Goal: Task Accomplishment & Management: Complete application form

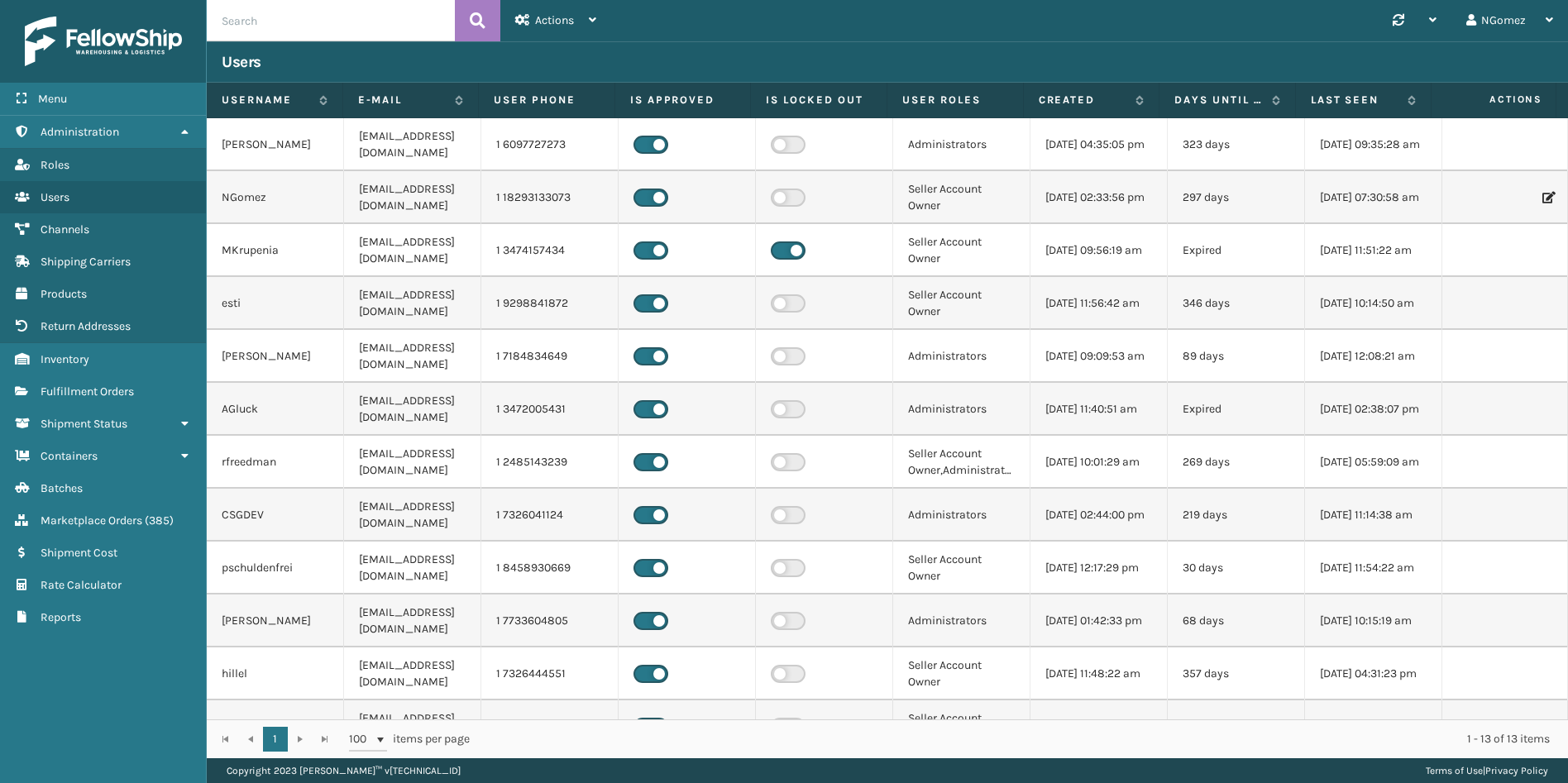
scroll to position [87, 0]
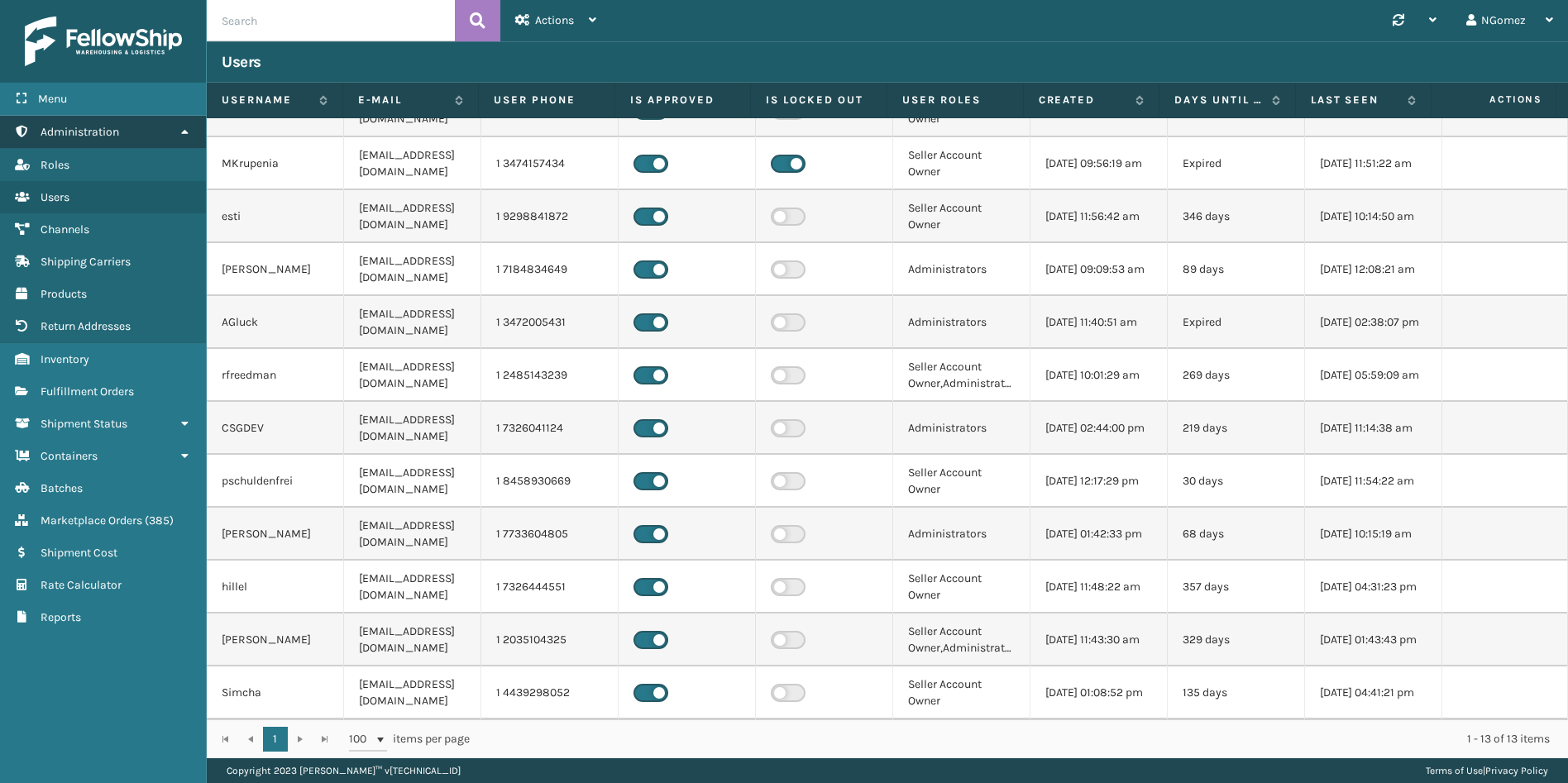
click at [152, 135] on link "Administration" at bounding box center [103, 132] width 206 height 32
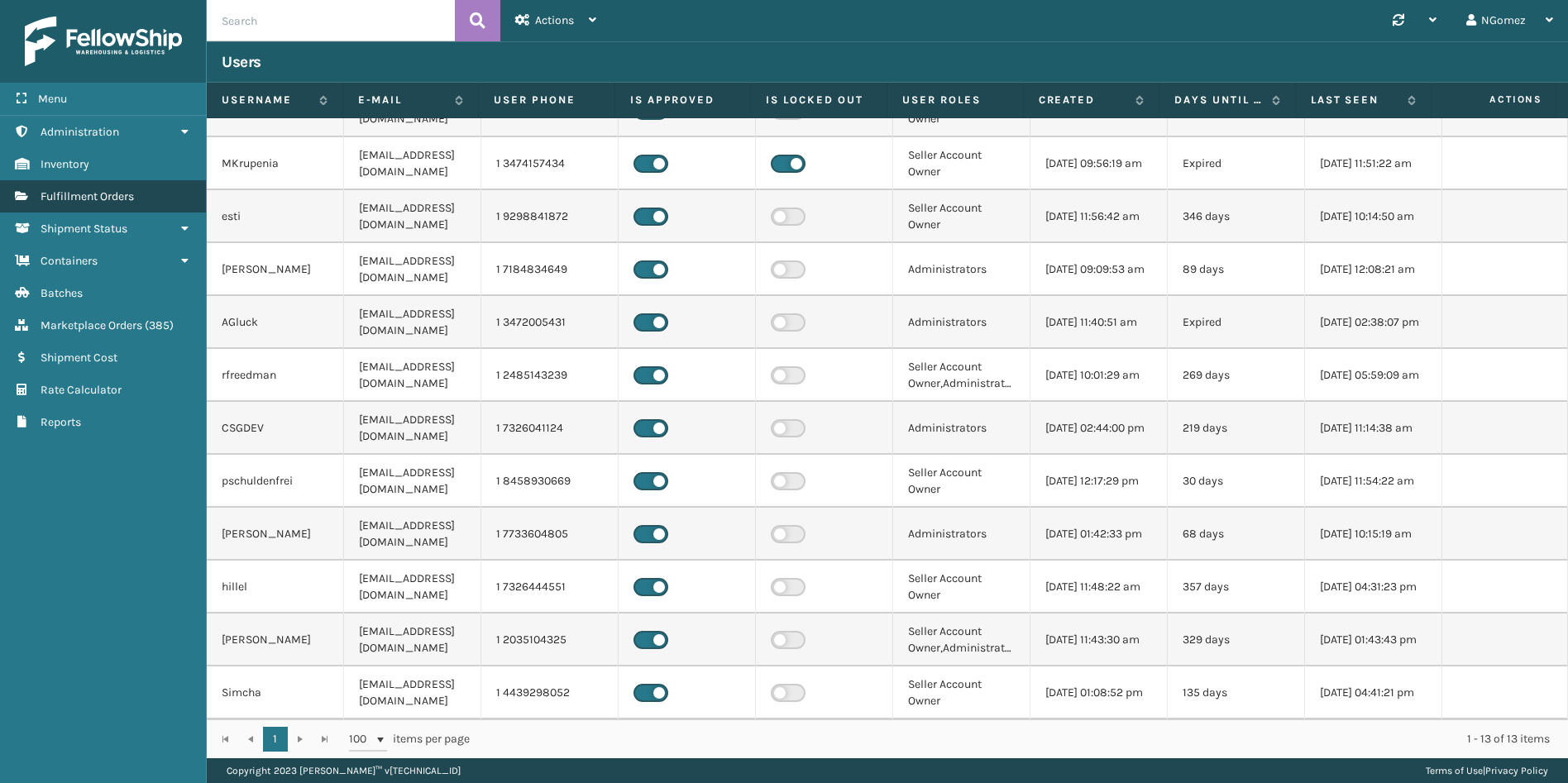
click at [129, 208] on link "Fulfillment Orders" at bounding box center [103, 196] width 206 height 32
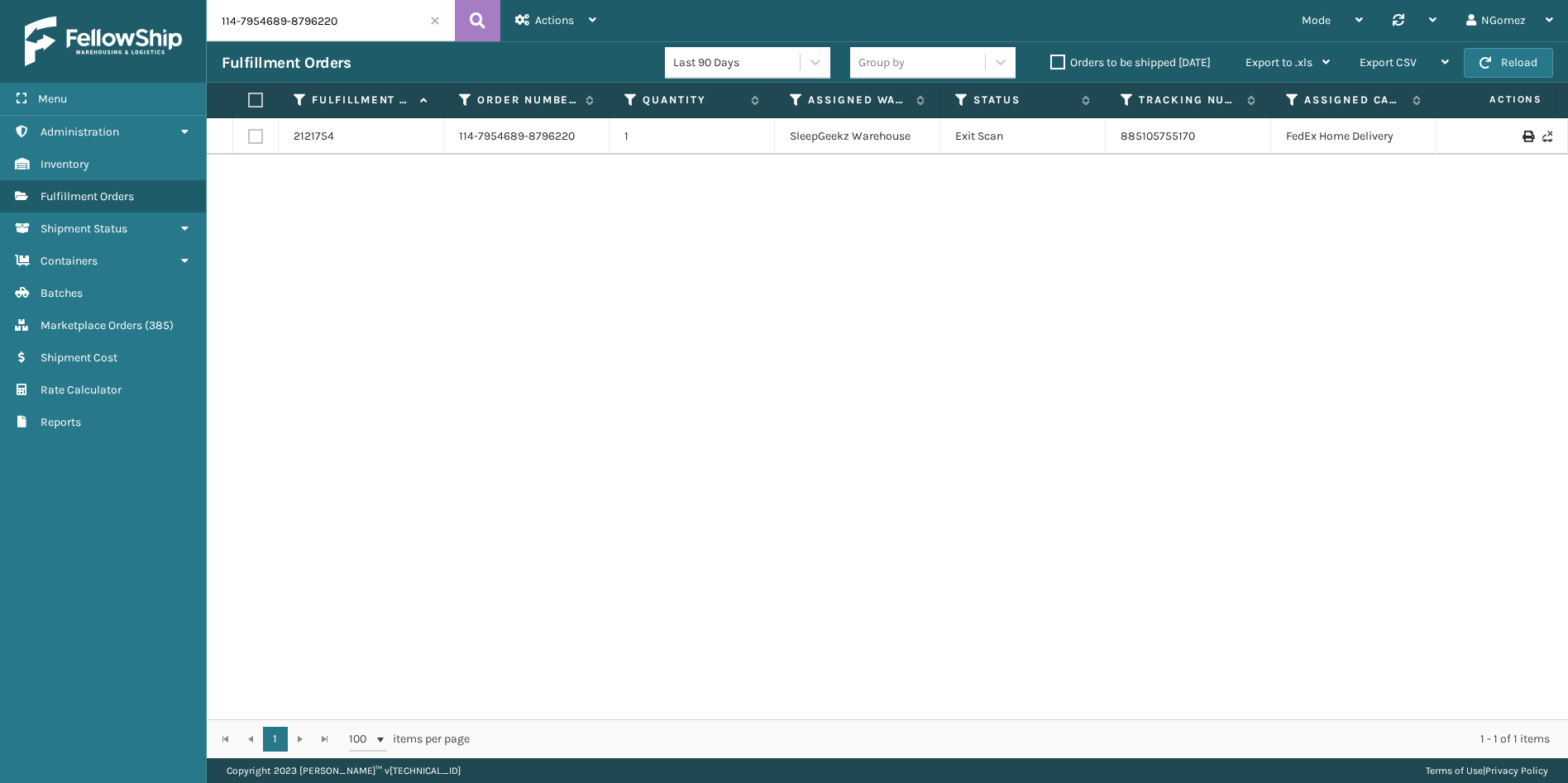
click at [289, 22] on input "114-7954689-8796220" at bounding box center [331, 20] width 249 height 41
type input "111-6530467-3392218"
click at [1186, 135] on link "393654423840" at bounding box center [1161, 135] width 80 height 14
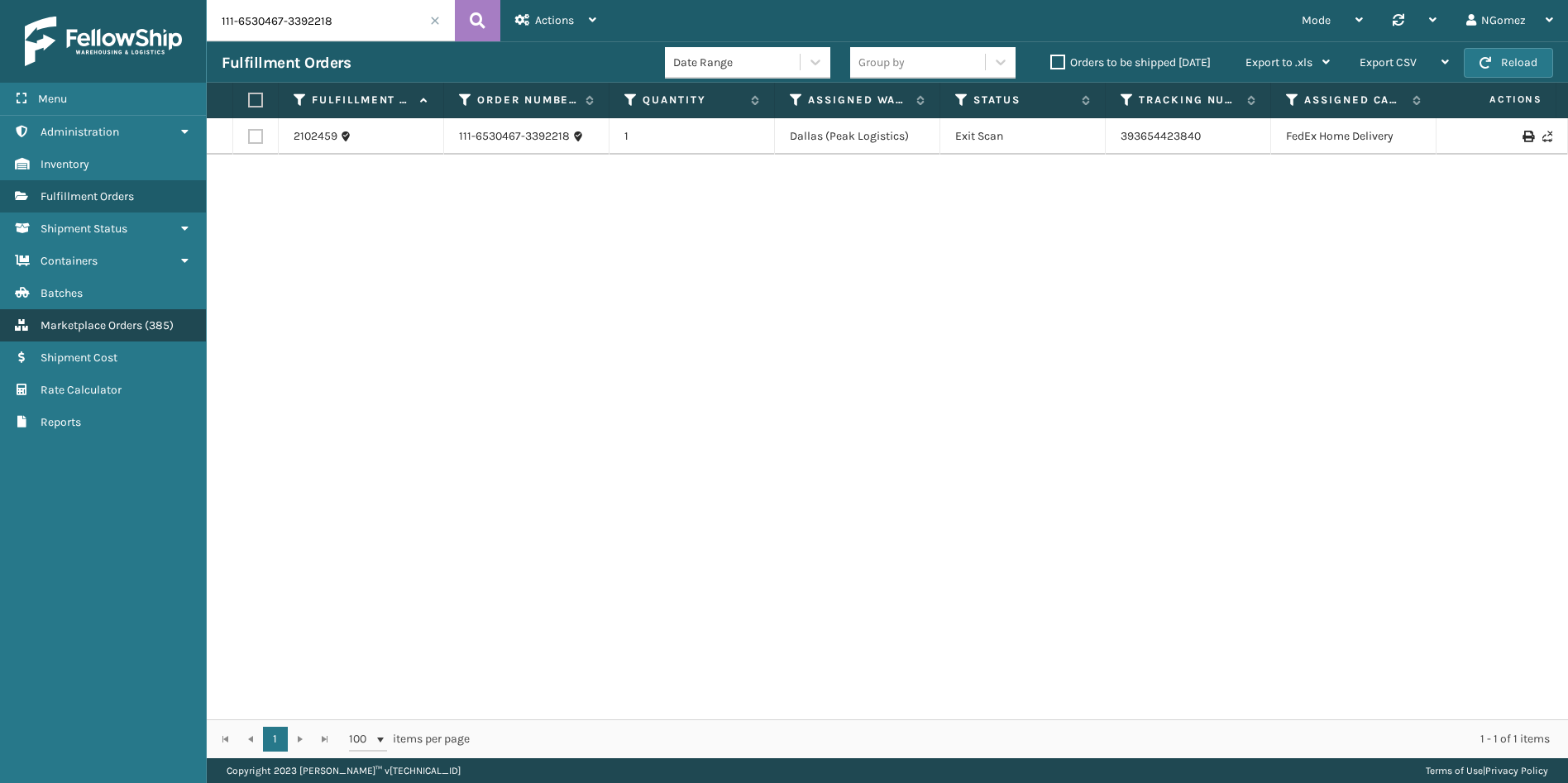
click at [99, 322] on span "Marketplace Orders" at bounding box center [91, 325] width 102 height 14
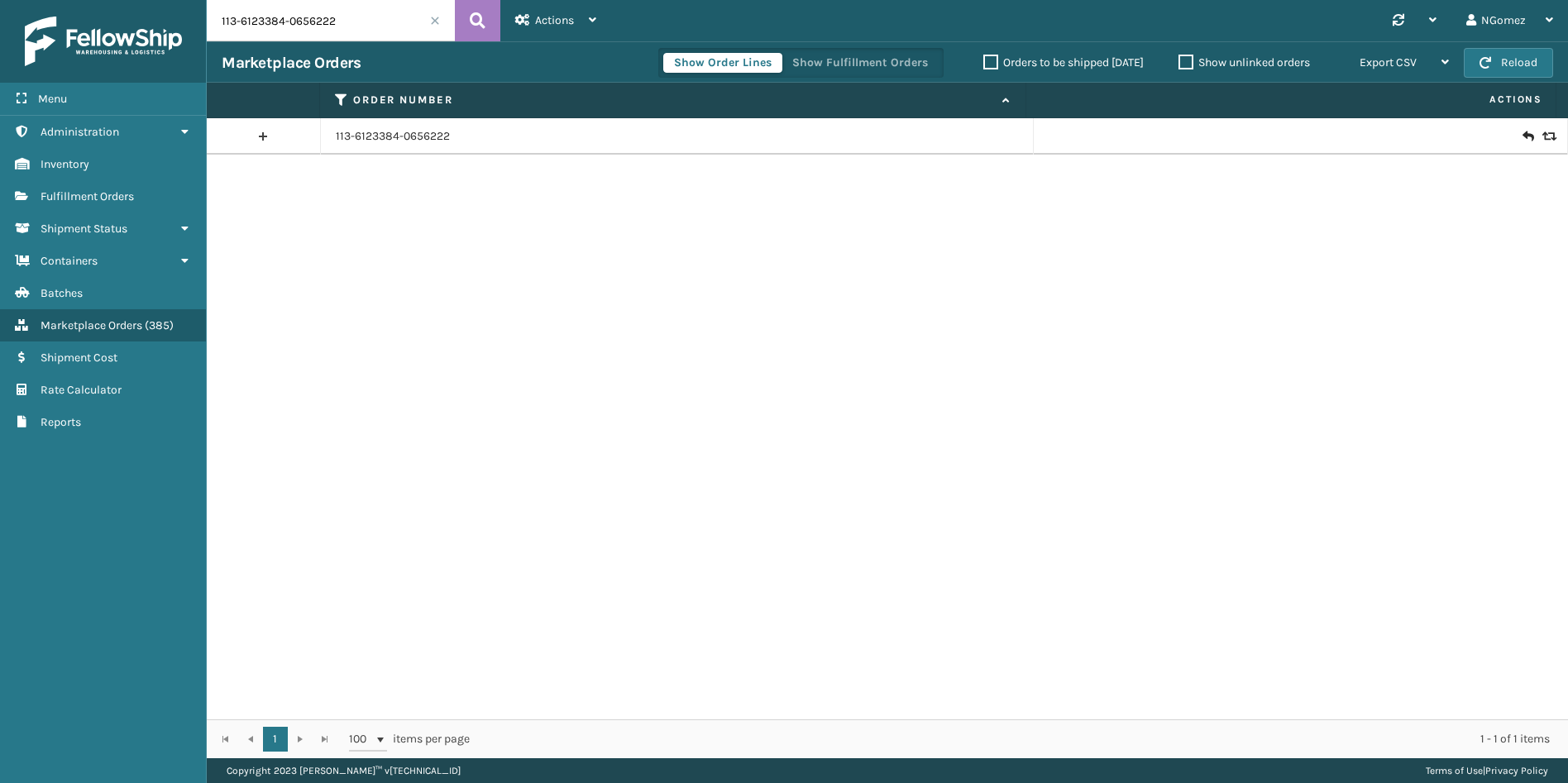
click at [304, 31] on input "113-6123384-0656222" at bounding box center [331, 20] width 249 height 41
paste input "2-7388660-0569808"
type input "112-7388660-0569808"
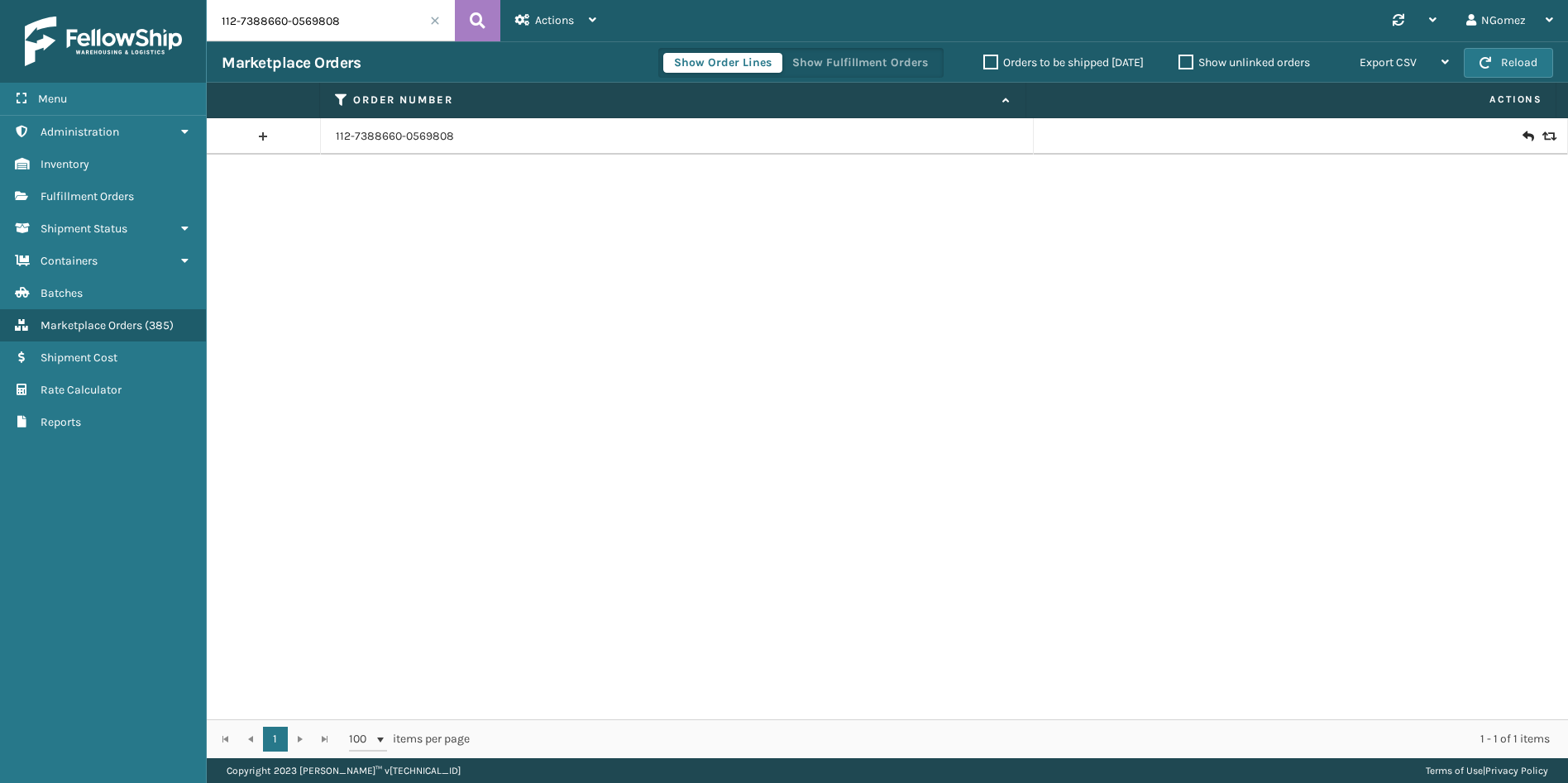
click at [1523, 140] on icon at bounding box center [1528, 136] width 10 height 16
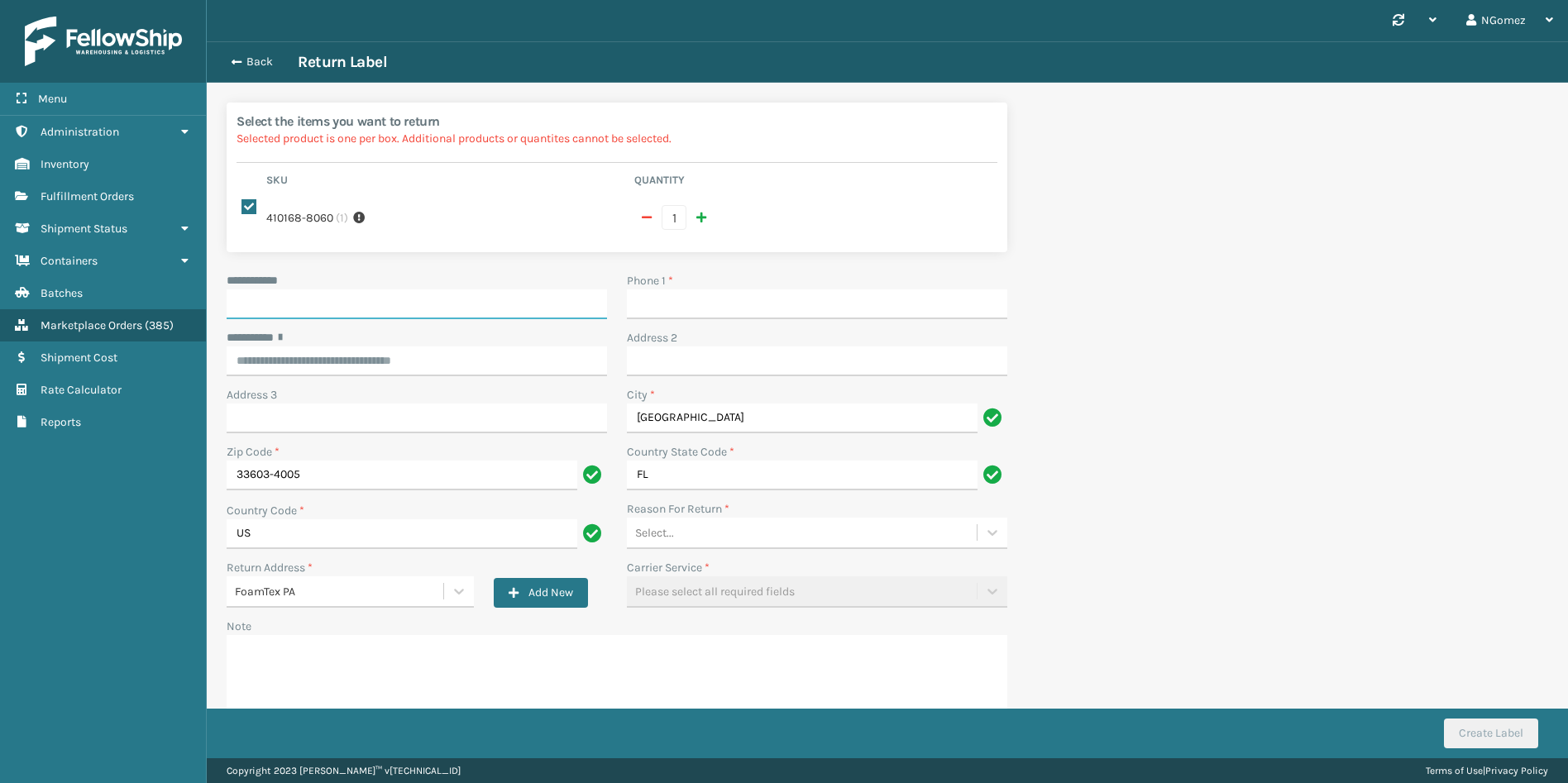
click at [397, 300] on input "**********" at bounding box center [416, 304] width 380 height 30
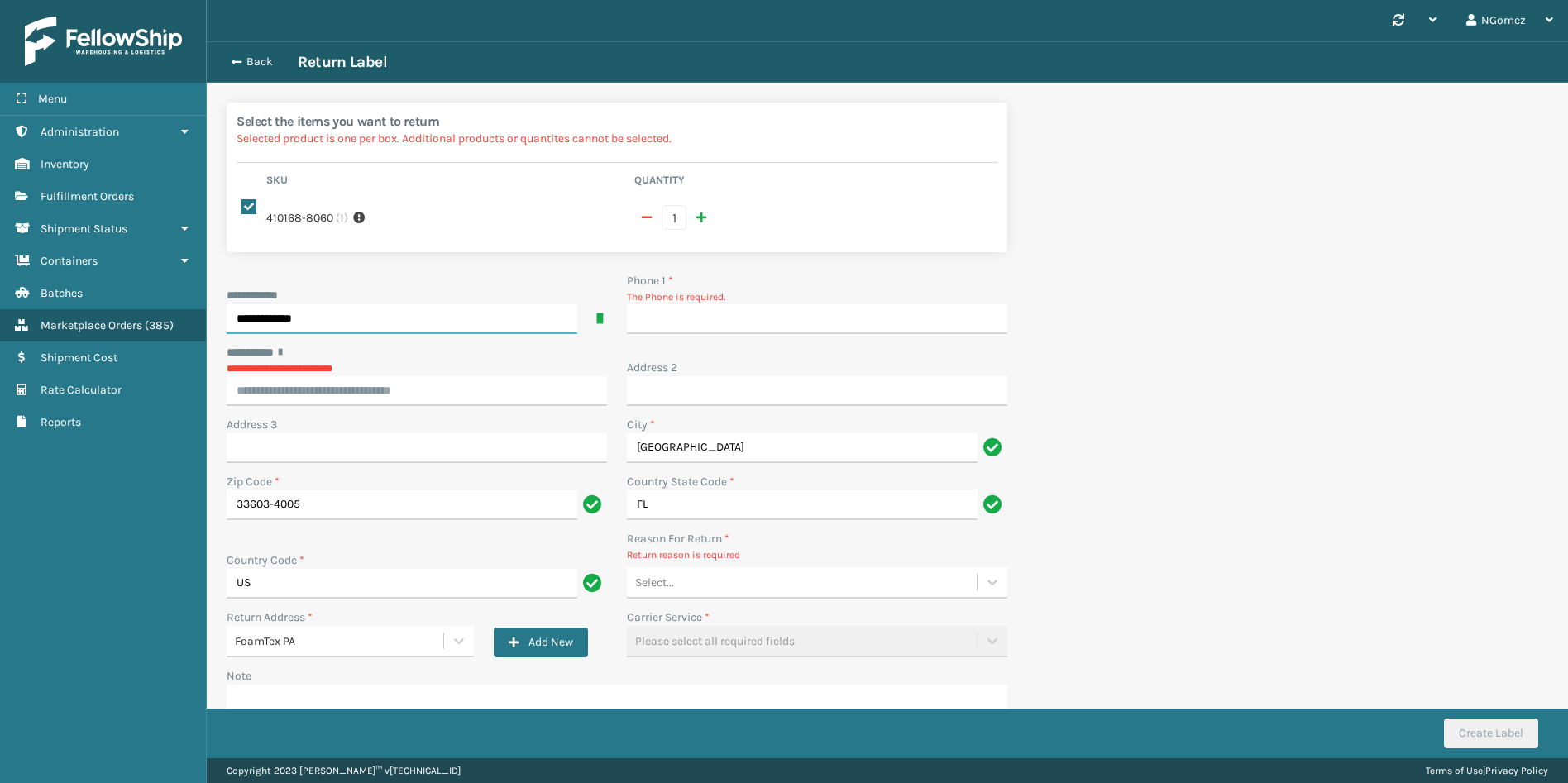
type input "**********"
click at [441, 389] on div "**********" at bounding box center [416, 374] width 380 height 62
paste input "**********"
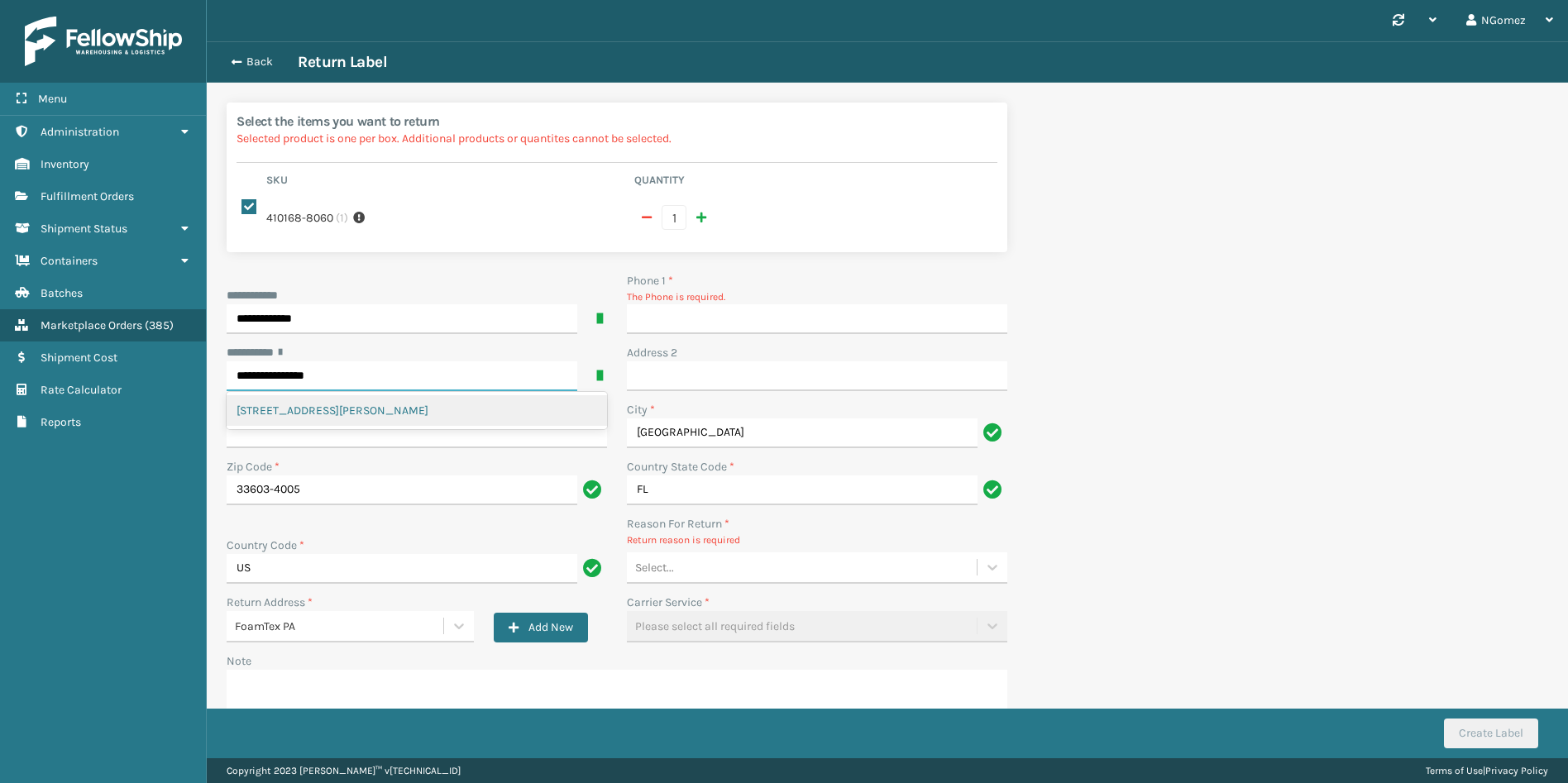
click at [441, 398] on div "[STREET_ADDRESS][PERSON_NAME]" at bounding box center [416, 411] width 380 height 30
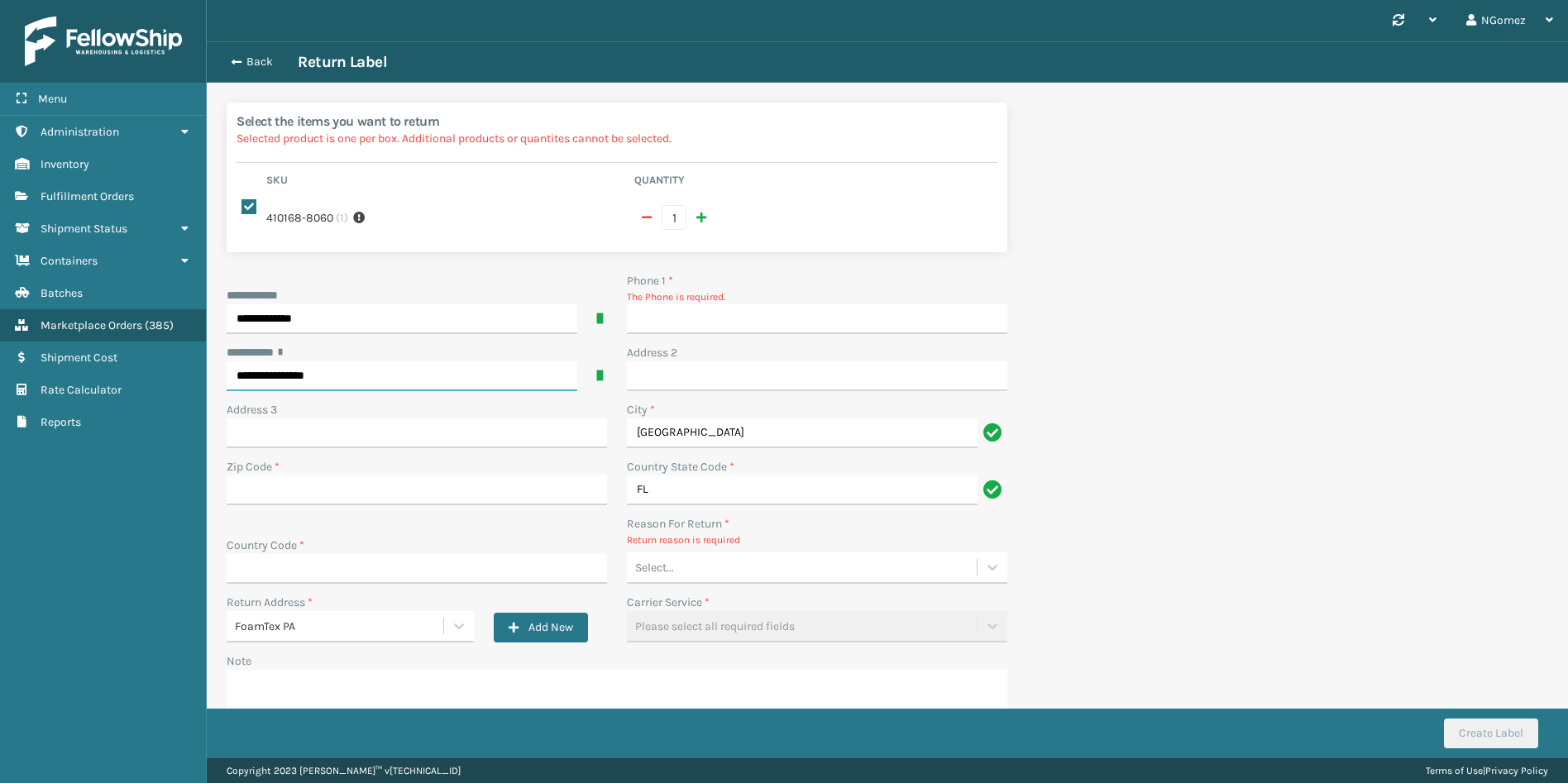
type input "**********"
type input "[GEOGRAPHIC_DATA]"
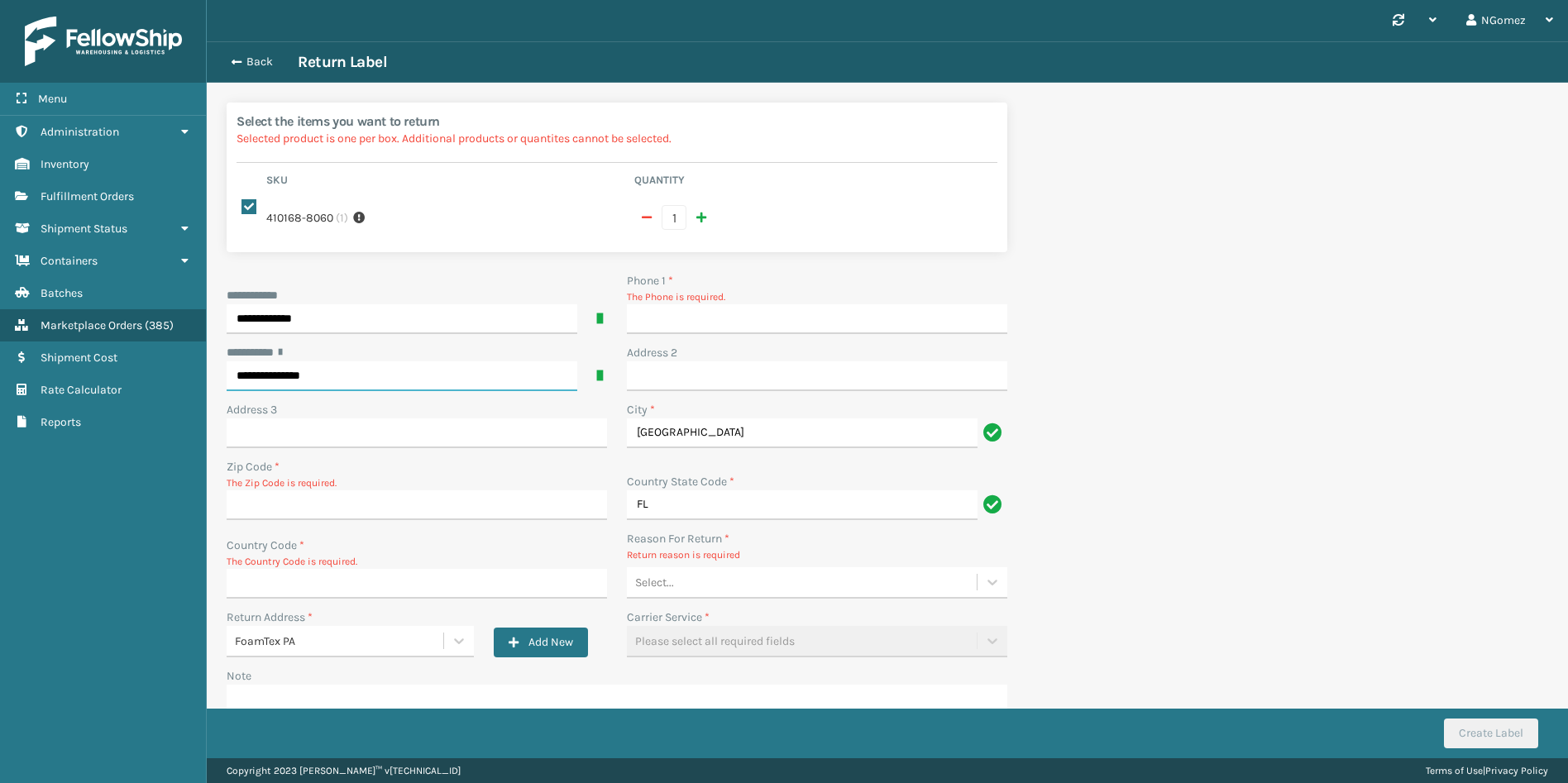
type input "33603-4005"
type input "US"
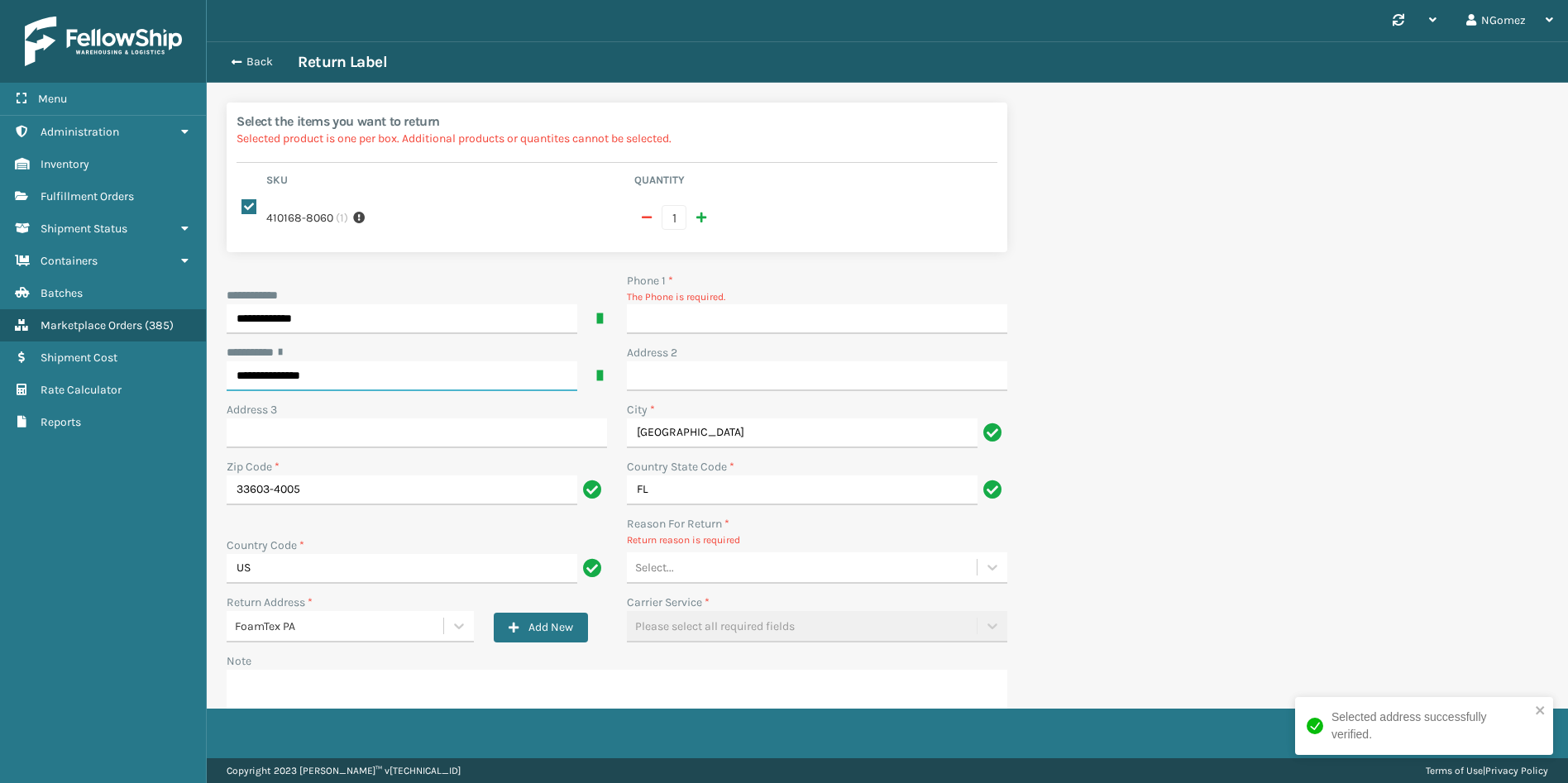
type input "**********"
click at [756, 305] on input "Phone 1 *" at bounding box center [816, 319] width 380 height 30
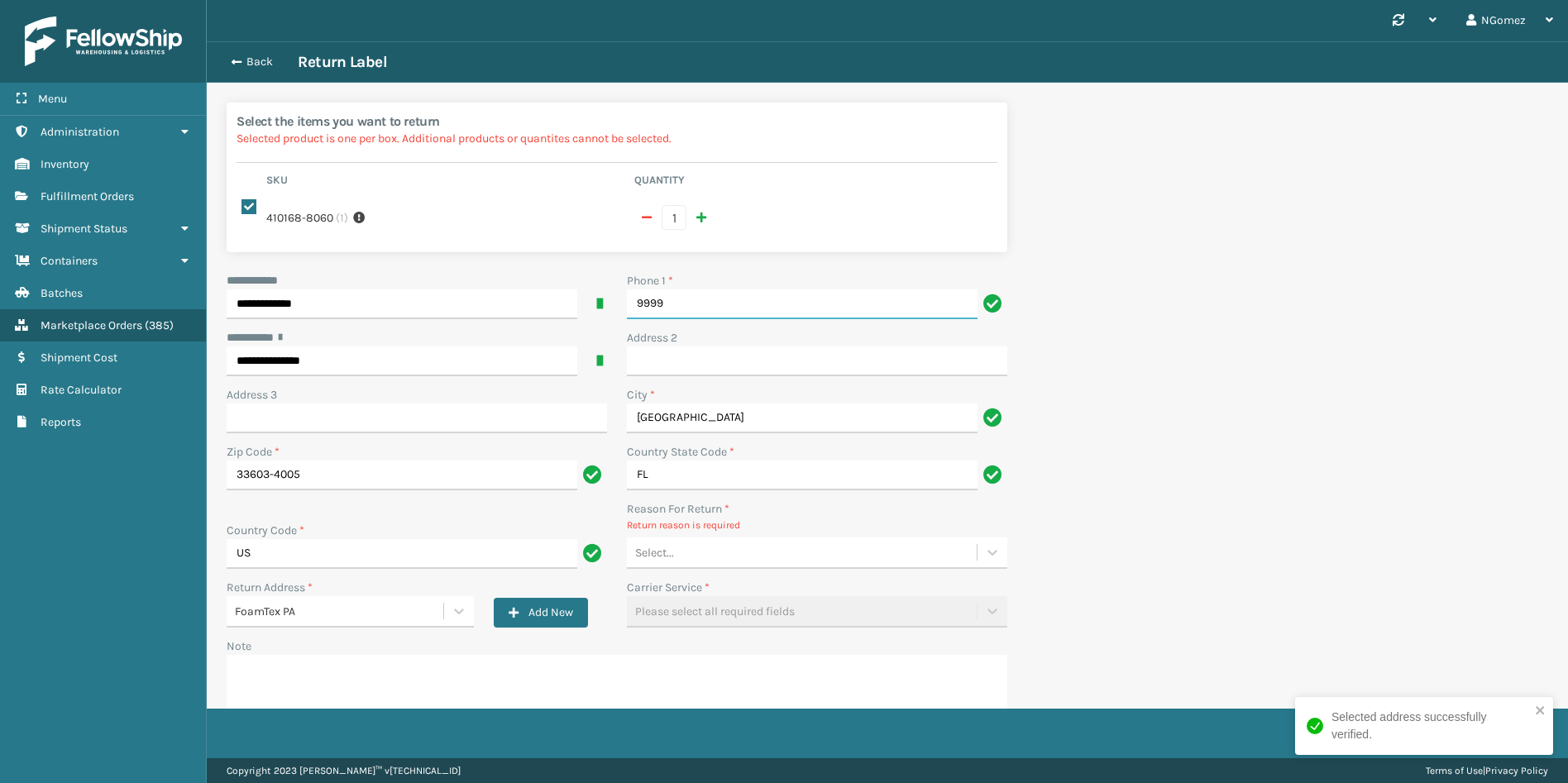
type input "9999999999"
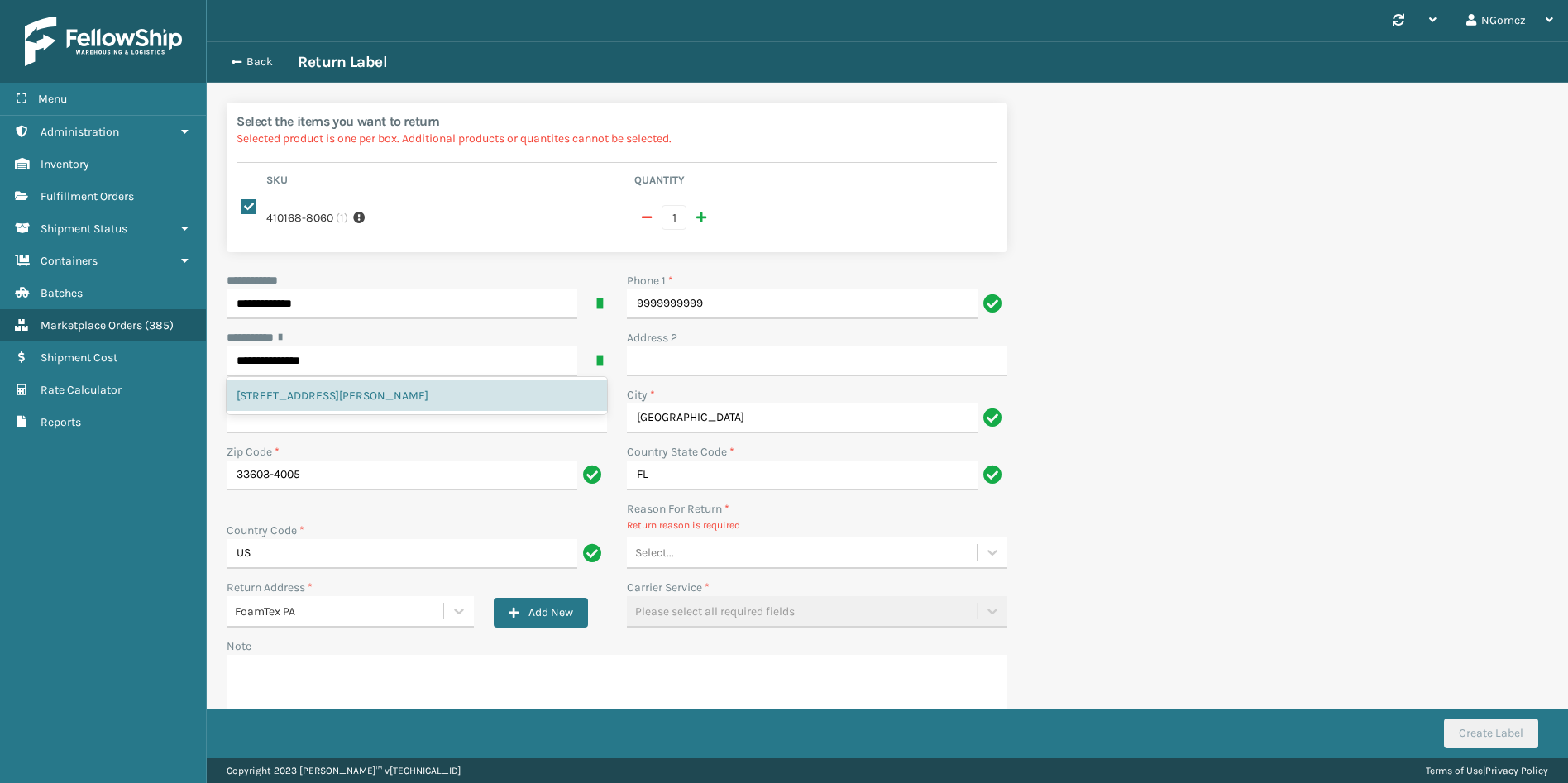
click at [714, 539] on div "Select..." at bounding box center [801, 552] width 350 height 28
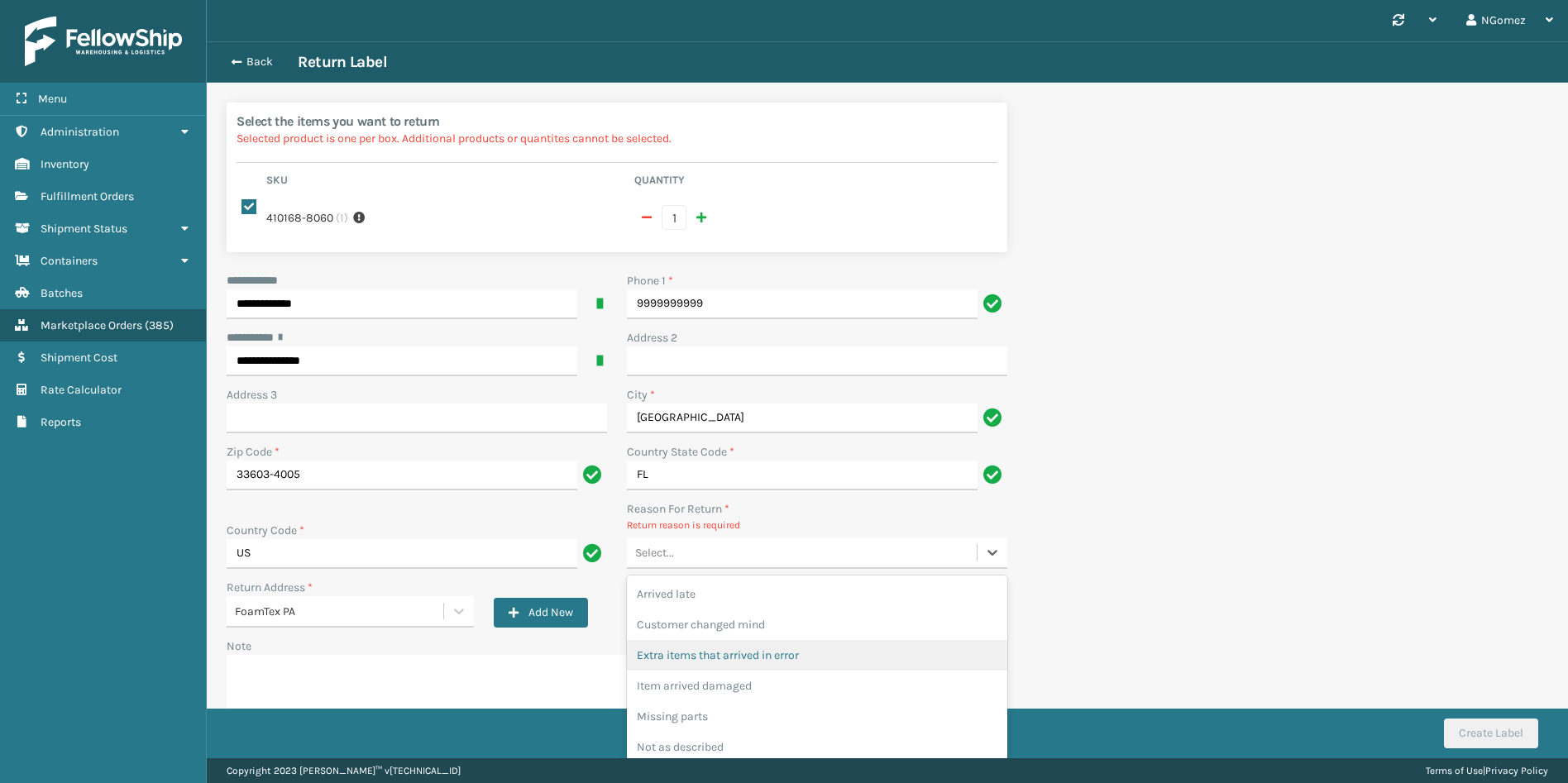
click at [757, 649] on div "Extra items that arrived in error" at bounding box center [816, 655] width 380 height 30
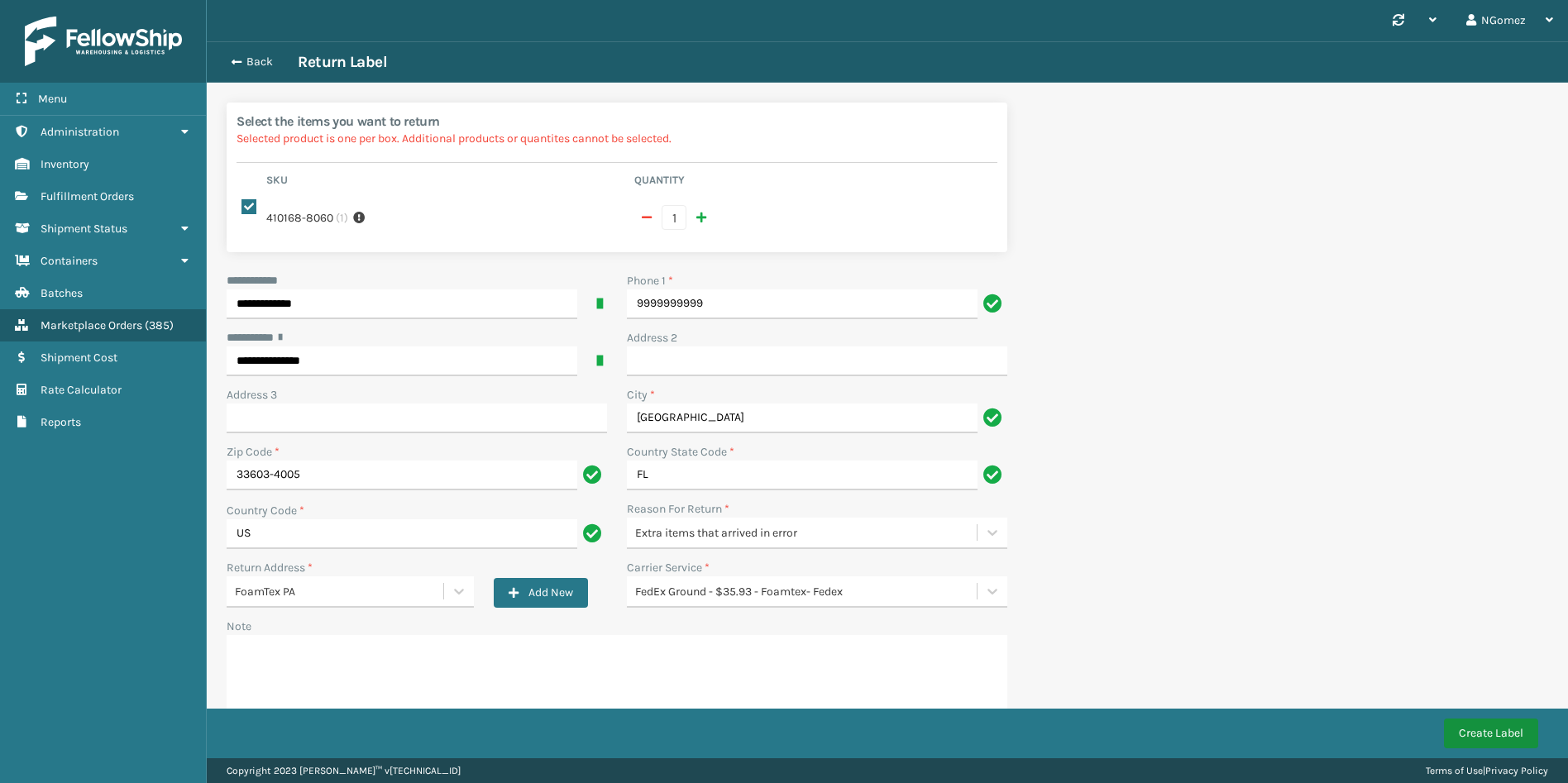
click at [1479, 741] on button "Create Label" at bounding box center [1491, 733] width 94 height 30
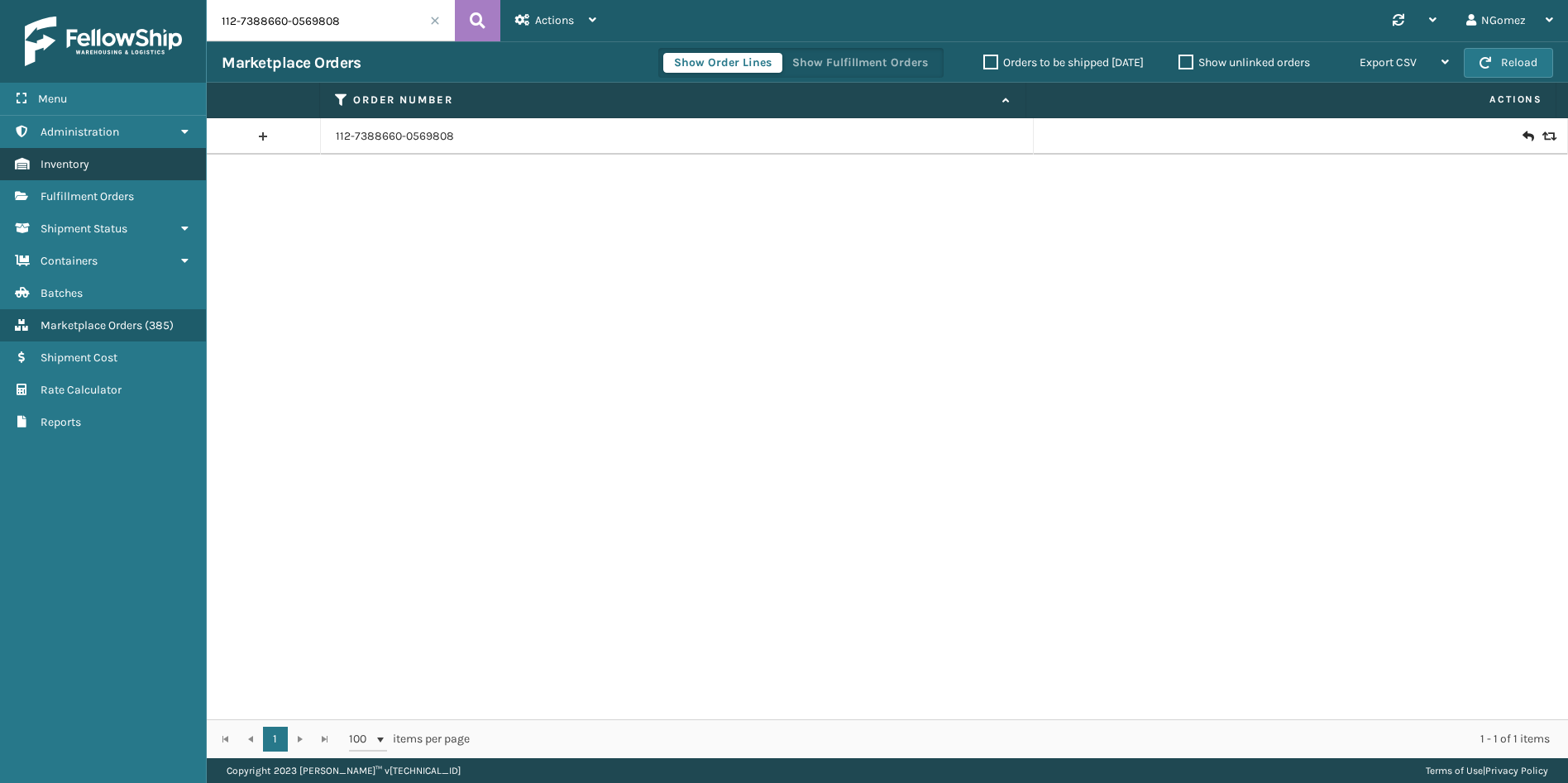
click at [104, 178] on link "Inventory" at bounding box center [103, 164] width 206 height 32
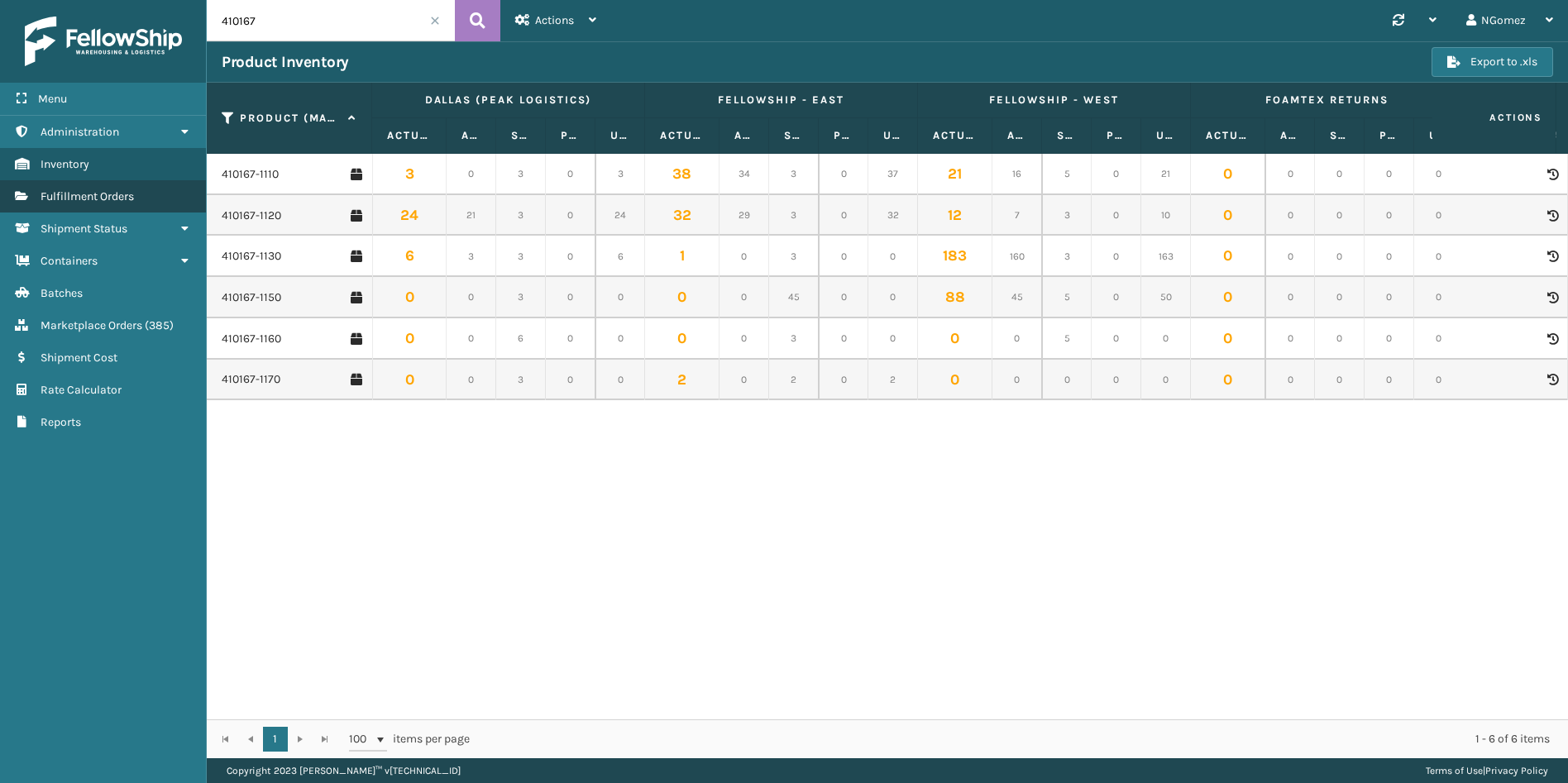
click at [130, 199] on span "Fulfillment Orders" at bounding box center [88, 196] width 93 height 14
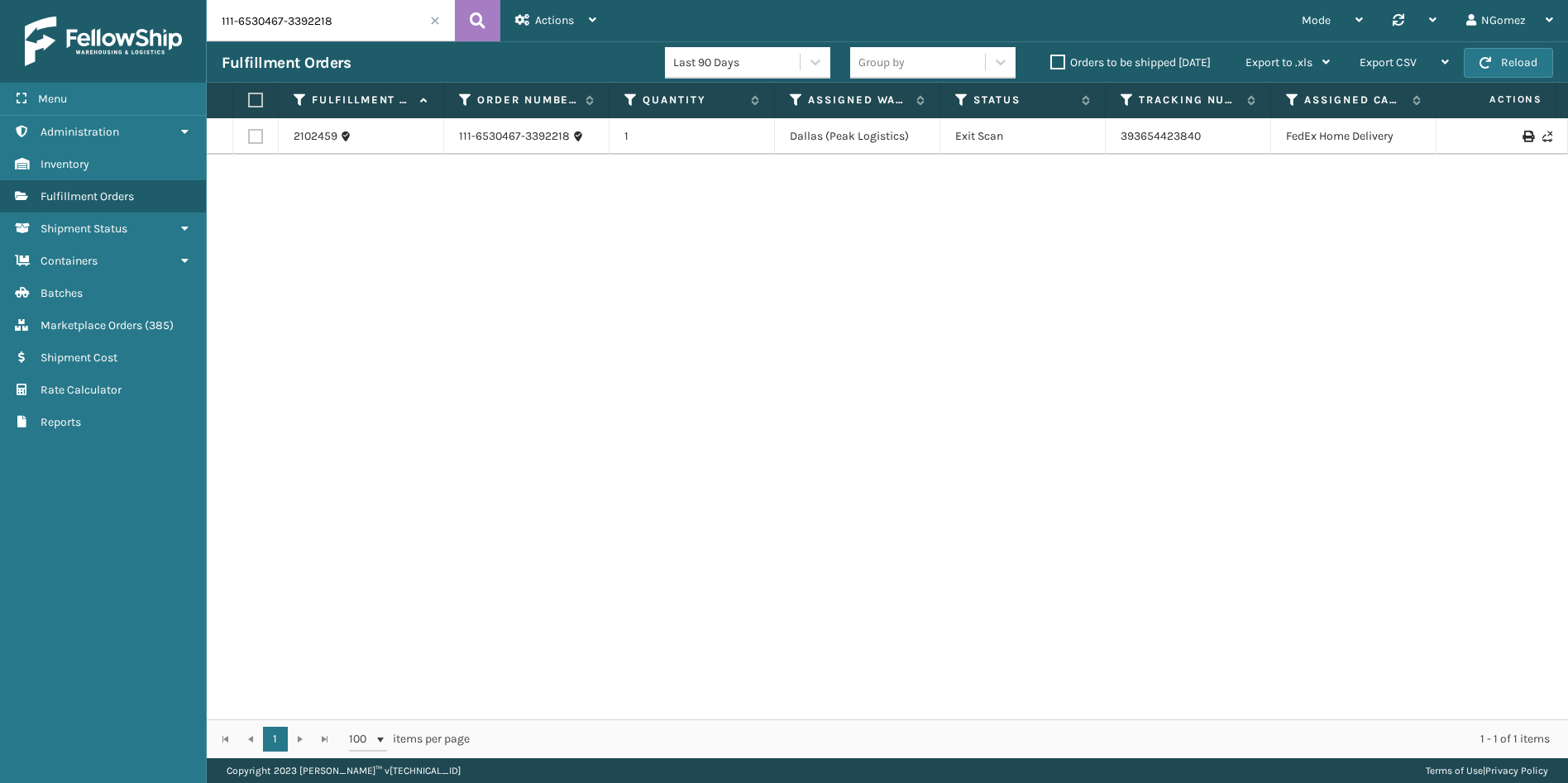
click at [321, 19] on input "111-6530467-3392218" at bounding box center [331, 20] width 249 height 41
paste input "4060778-1516259"
type input "111-4060778-1516259"
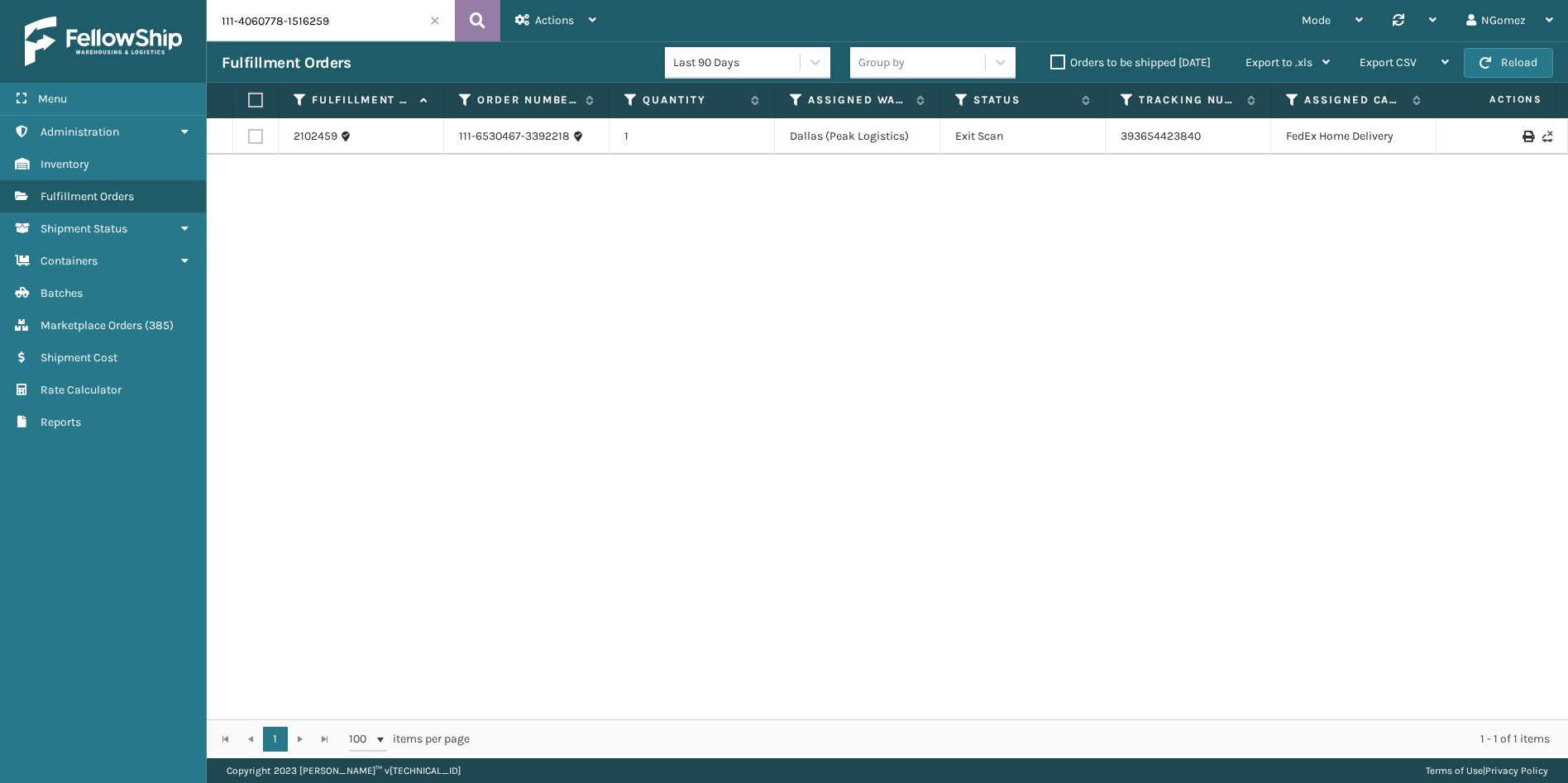
click at [477, 29] on icon at bounding box center [477, 21] width 15 height 25
click at [1150, 130] on link "885105756784" at bounding box center [1160, 135] width 78 height 14
click at [1190, 136] on link "885105756784" at bounding box center [1160, 135] width 78 height 14
